Goal: Information Seeking & Learning: Learn about a topic

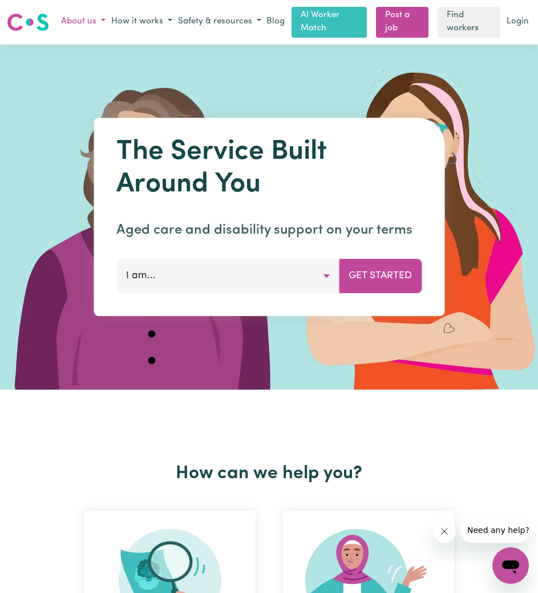
click at [94, 20] on button "About us" at bounding box center [83, 22] width 50 height 19
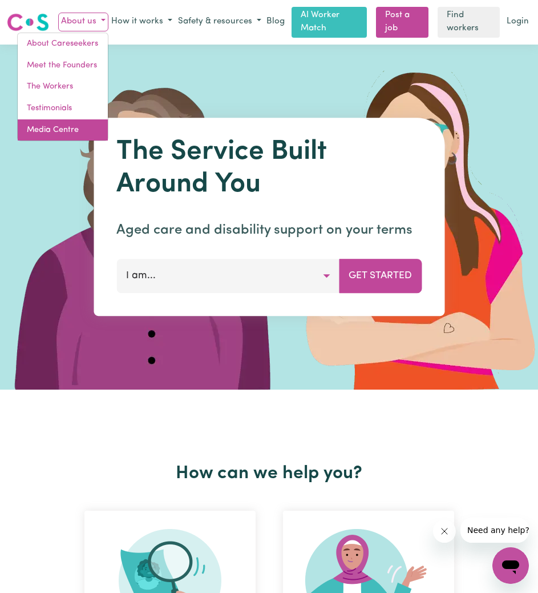
click at [77, 129] on link "Media Centre" at bounding box center [63, 130] width 90 height 22
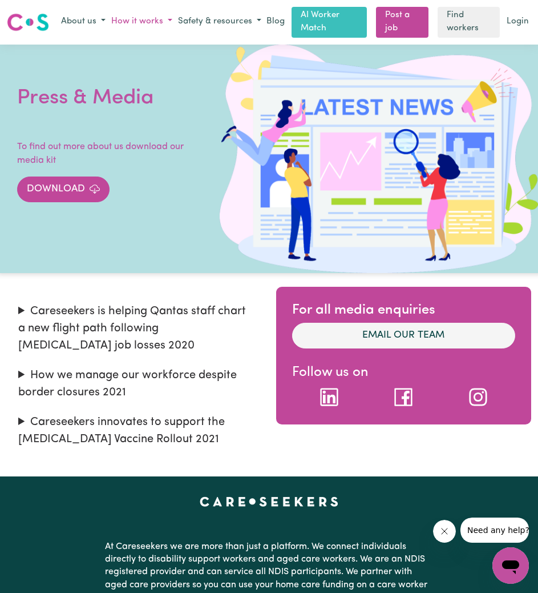
click at [159, 21] on button "How it works" at bounding box center [141, 22] width 67 height 19
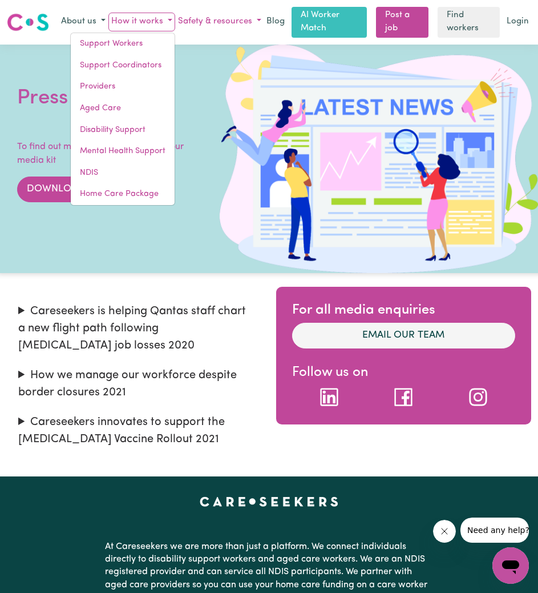
click at [233, 17] on button "Safety & resources" at bounding box center [219, 22] width 89 height 19
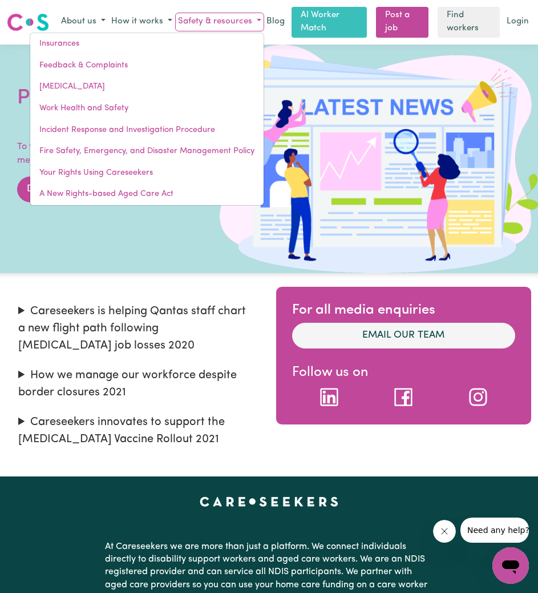
click at [6, 21] on div "Menu About us How it works Support Workers Support Coordinators Providers Aged …" at bounding box center [269, 22] width 538 height 31
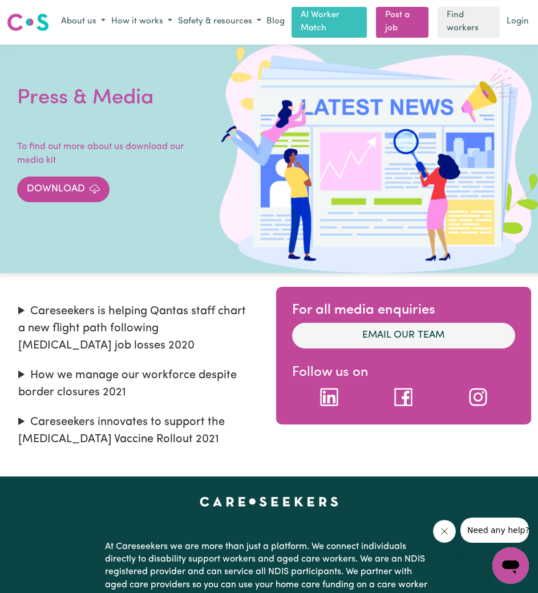
click at [31, 21] on img at bounding box center [28, 22] width 42 height 21
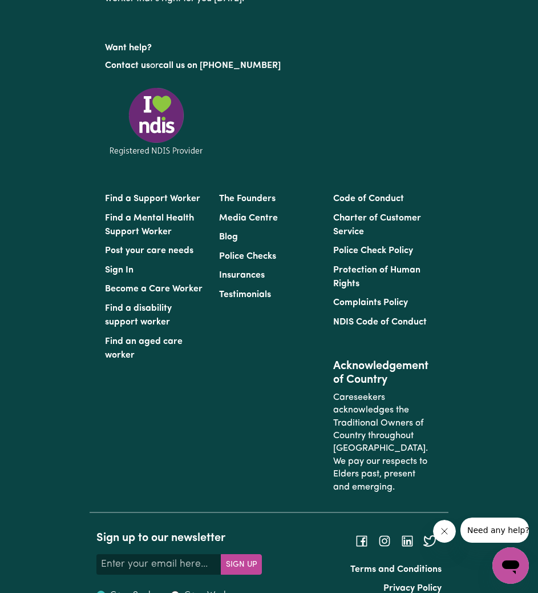
scroll to position [5939, 0]
